Goal: Task Accomplishment & Management: Complete application form

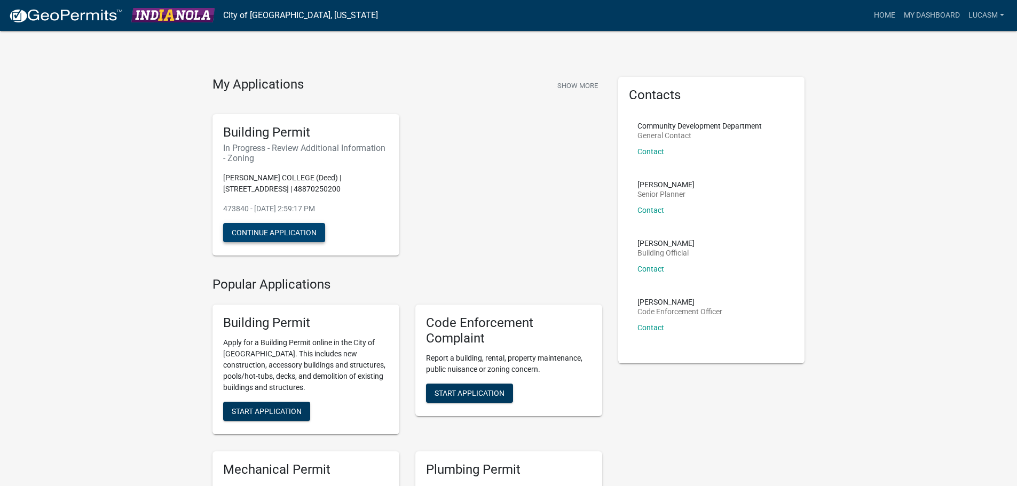
click at [281, 236] on button "Continue Application" at bounding box center [274, 232] width 102 height 19
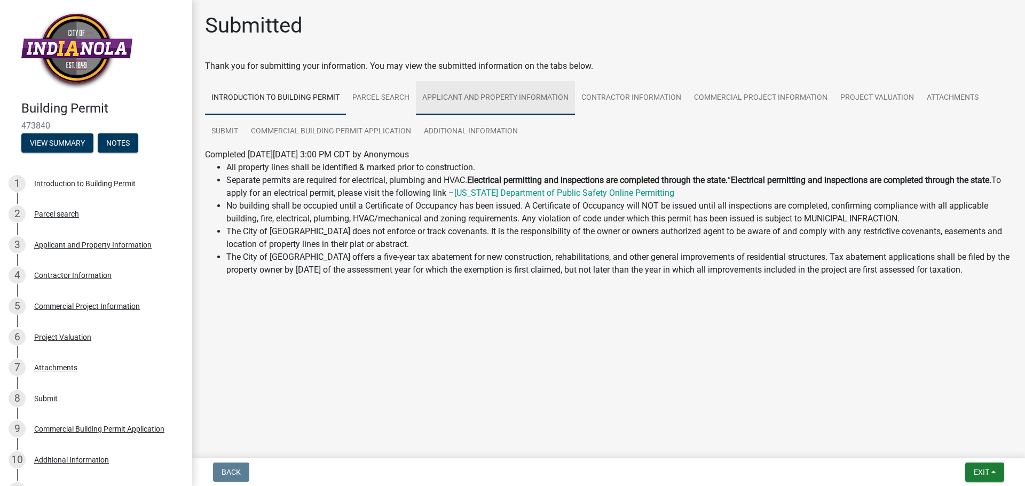
click at [487, 98] on link "Applicant and Property Information" at bounding box center [495, 98] width 159 height 34
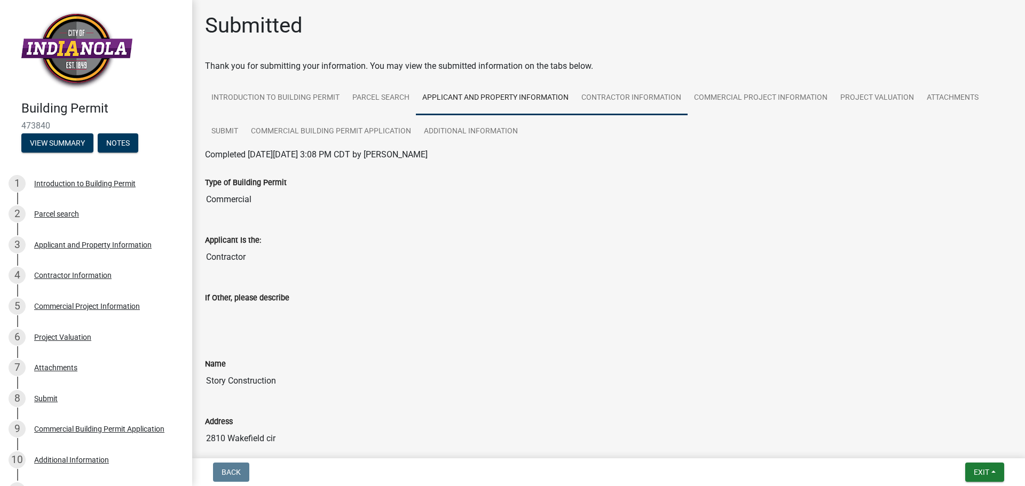
click at [626, 103] on link "Contractor Information" at bounding box center [631, 98] width 113 height 34
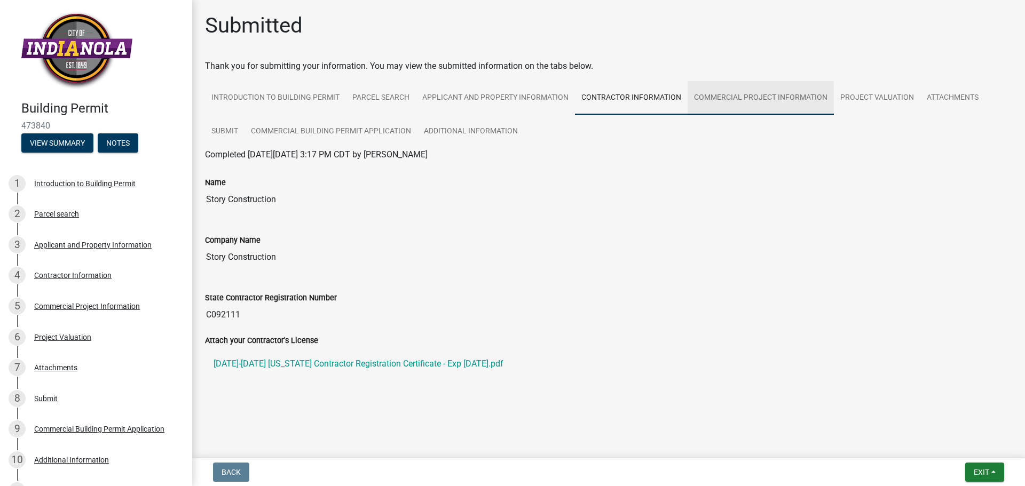
click at [760, 100] on link "Commercial Project Information" at bounding box center [761, 98] width 146 height 34
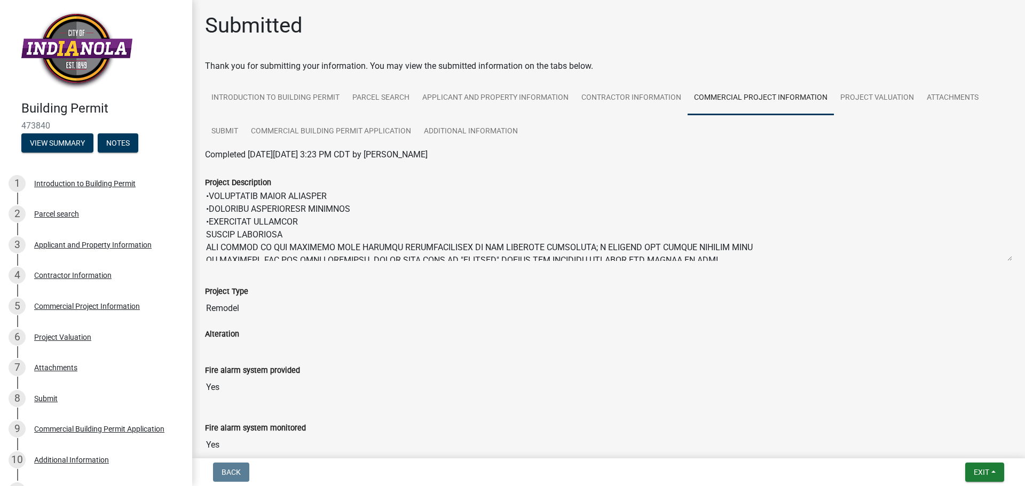
scroll to position [192, 0]
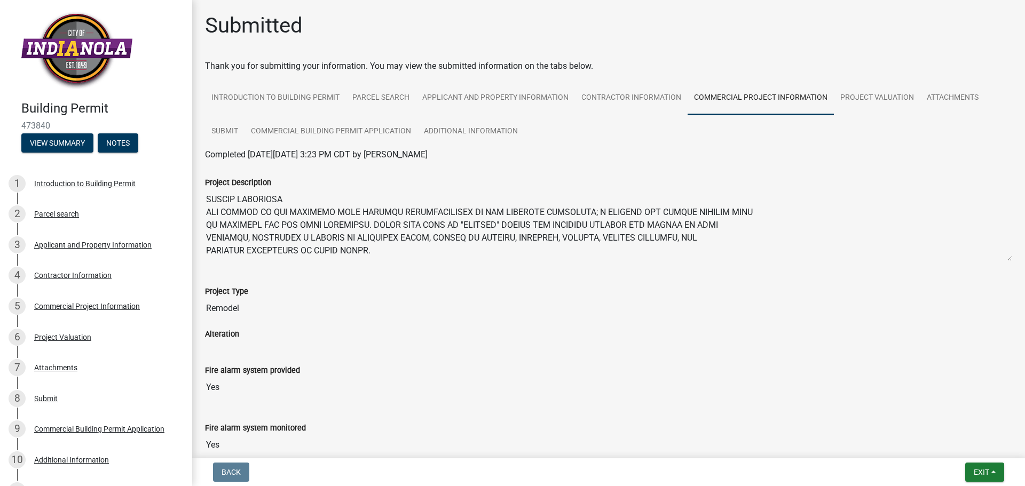
drag, startPoint x: 205, startPoint y: 197, endPoint x: 596, endPoint y: 270, distance: 398.0
click at [596, 270] on div "Project Description" at bounding box center [608, 215] width 823 height 109
click at [409, 293] on div "Project Type" at bounding box center [608, 291] width 807 height 13
